Goal: Find specific fact: Find specific fact

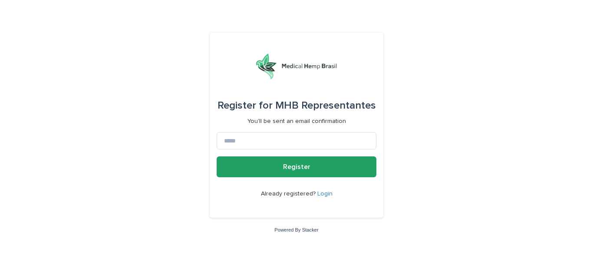
click at [292, 131] on form "Register for MHB Representantes You'll be sent an email confirmation Register A…" at bounding box center [297, 125] width 160 height 171
click at [271, 143] on input at bounding box center [297, 140] width 160 height 17
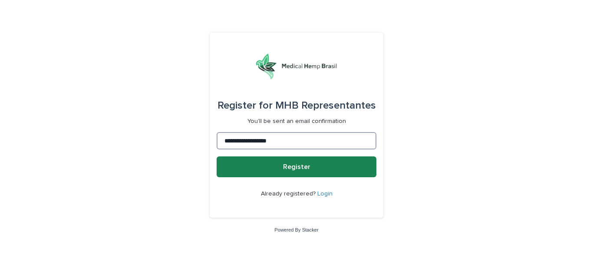
type input "**********"
click at [278, 165] on button "Register" at bounding box center [297, 166] width 160 height 21
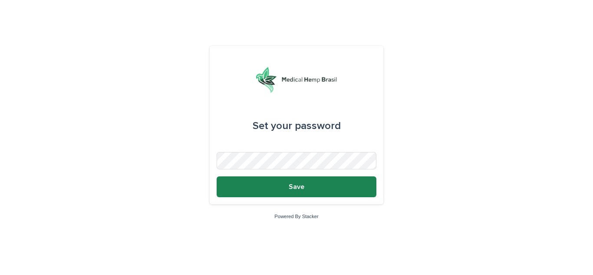
click at [287, 190] on button "Save" at bounding box center [297, 186] width 160 height 21
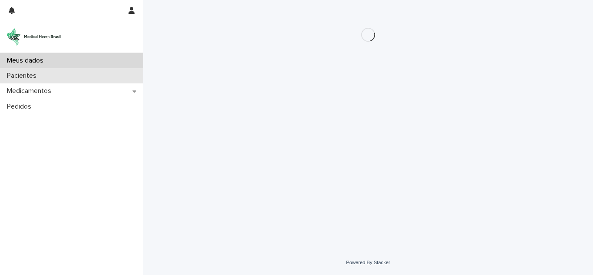
click at [31, 71] on div "Pacientes" at bounding box center [71, 75] width 143 height 15
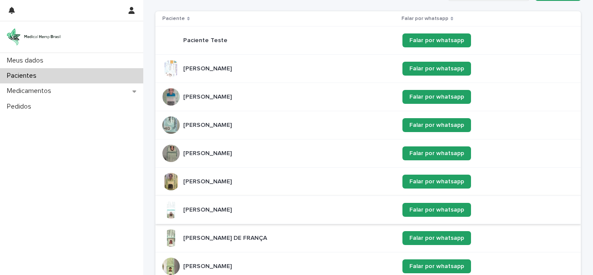
scroll to position [130, 0]
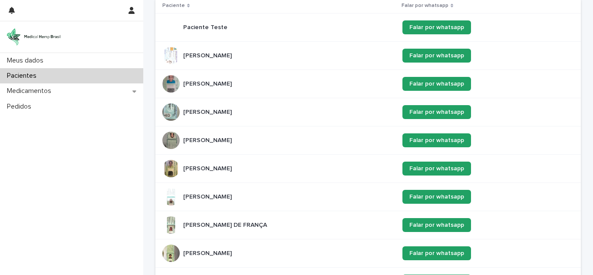
click at [234, 195] on p "Hamilton Benvindo dos Santos" at bounding box center [208, 196] width 50 height 9
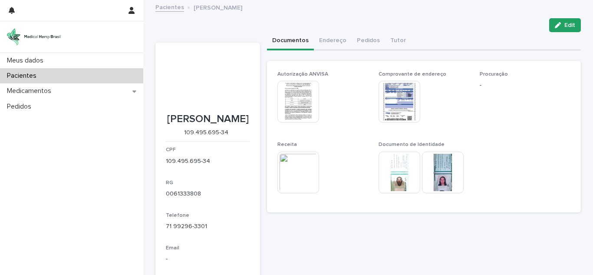
click at [289, 171] on img at bounding box center [298, 173] width 42 height 42
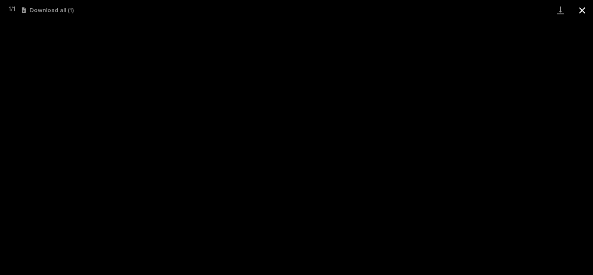
click at [577, 11] on button "Close gallery" at bounding box center [582, 10] width 22 height 20
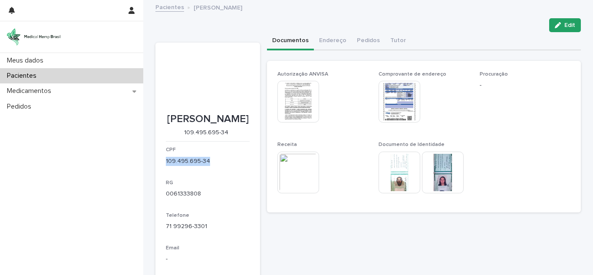
drag, startPoint x: 206, startPoint y: 185, endPoint x: 156, endPoint y: 185, distance: 49.9
click at [156, 185] on section "Hamilton Benvindo dos Santos 109.495.695-34 CPF 109.495.695-34 RG 0061333808 Te…" at bounding box center [207, 162] width 105 height 238
copy p "109.495.695-34"
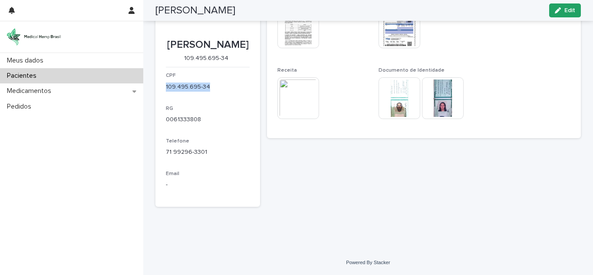
scroll to position [13, 0]
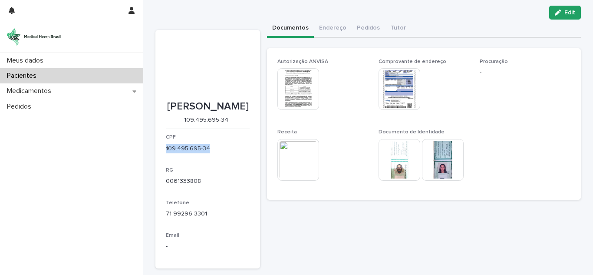
click at [395, 170] on img at bounding box center [400, 160] width 42 height 42
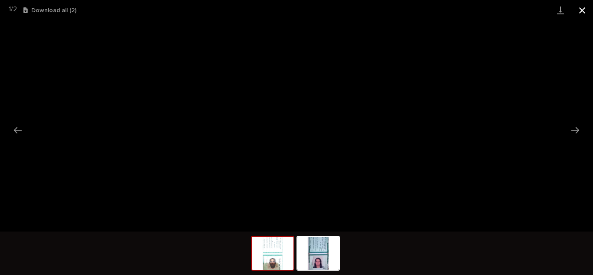
click at [580, 12] on button "Close gallery" at bounding box center [582, 10] width 22 height 20
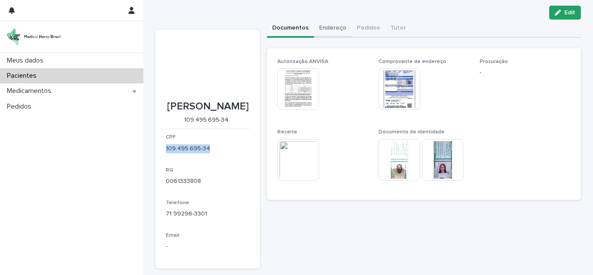
click at [340, 26] on button "Endereço" at bounding box center [333, 29] width 38 height 18
